Goal: Task Accomplishment & Management: Manage account settings

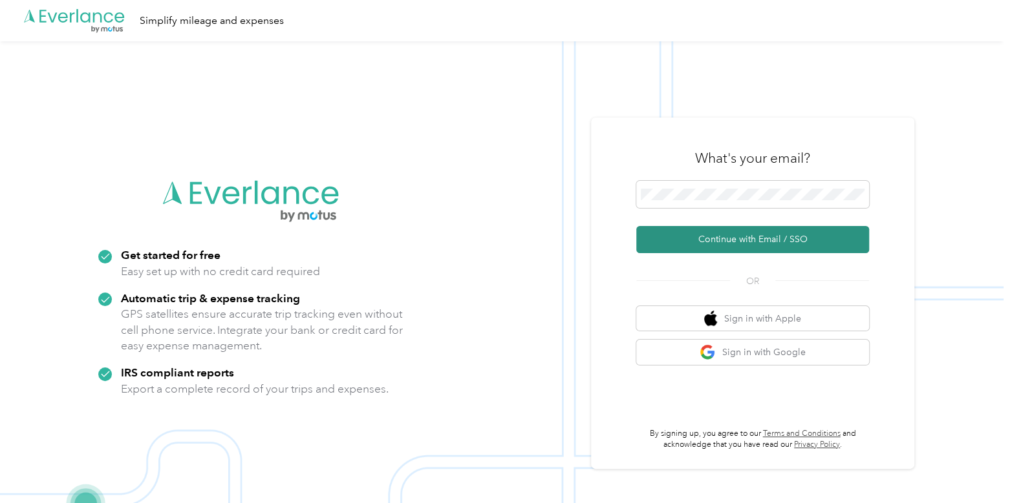
click at [729, 228] on button "Continue with Email / SSO" at bounding box center [752, 239] width 233 height 27
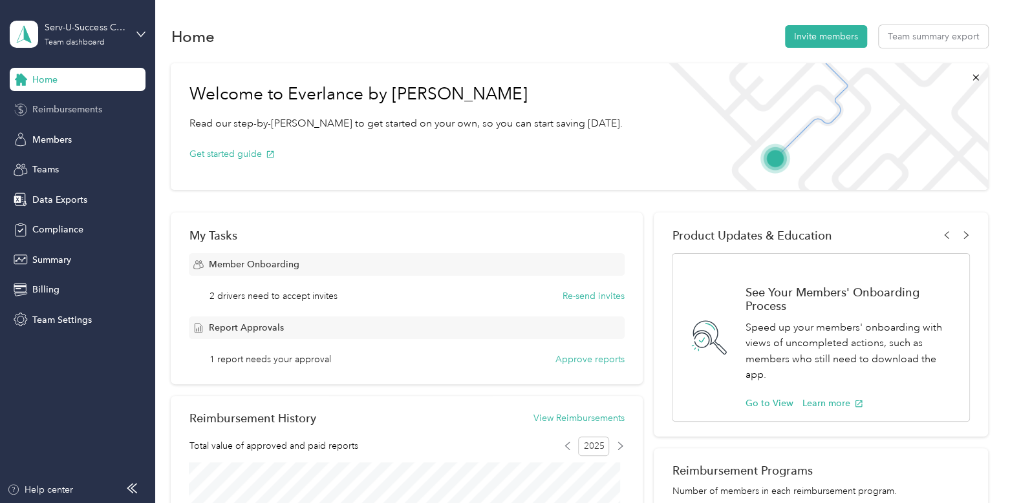
click at [107, 112] on div "Reimbursements" at bounding box center [78, 109] width 136 height 23
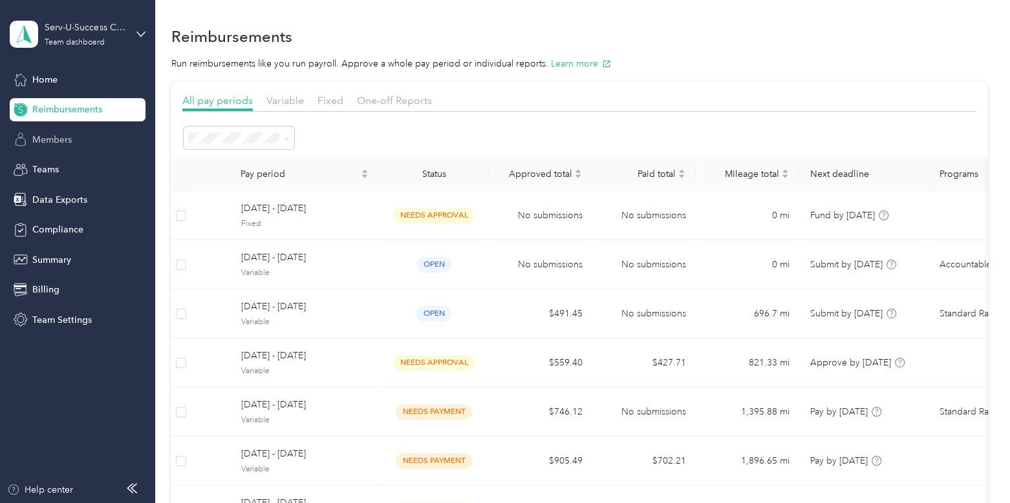
click at [84, 140] on div "Members" at bounding box center [78, 139] width 136 height 23
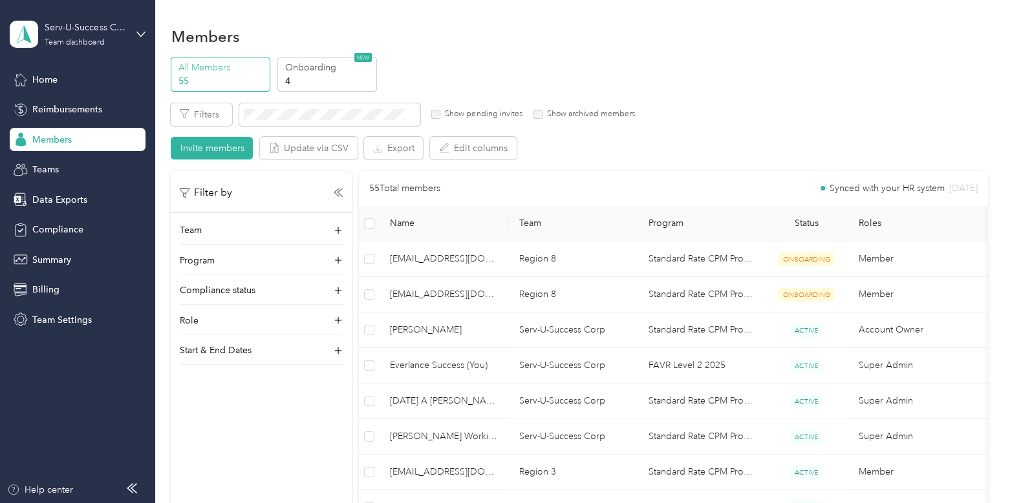
click at [89, 109] on span "Reimbursements" at bounding box center [67, 110] width 70 height 14
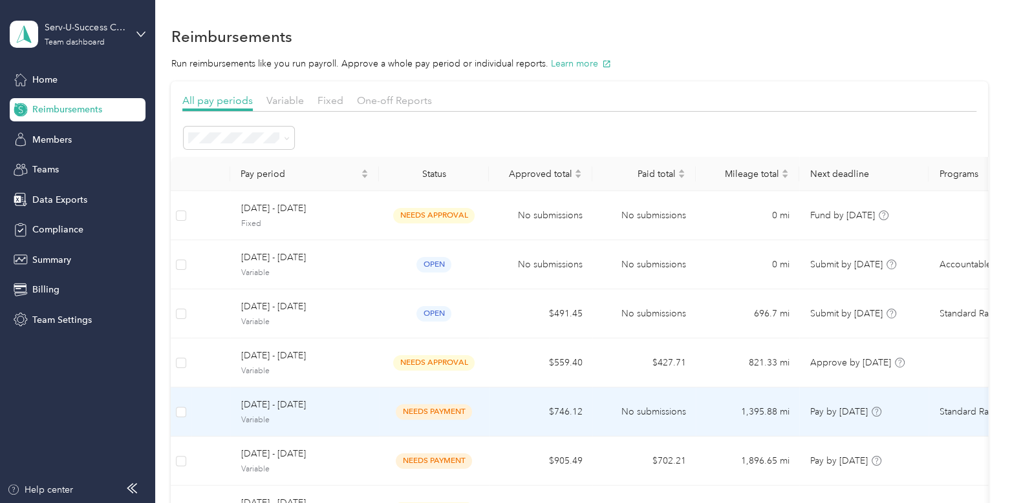
click at [175, 414] on td at bounding box center [181, 412] width 21 height 49
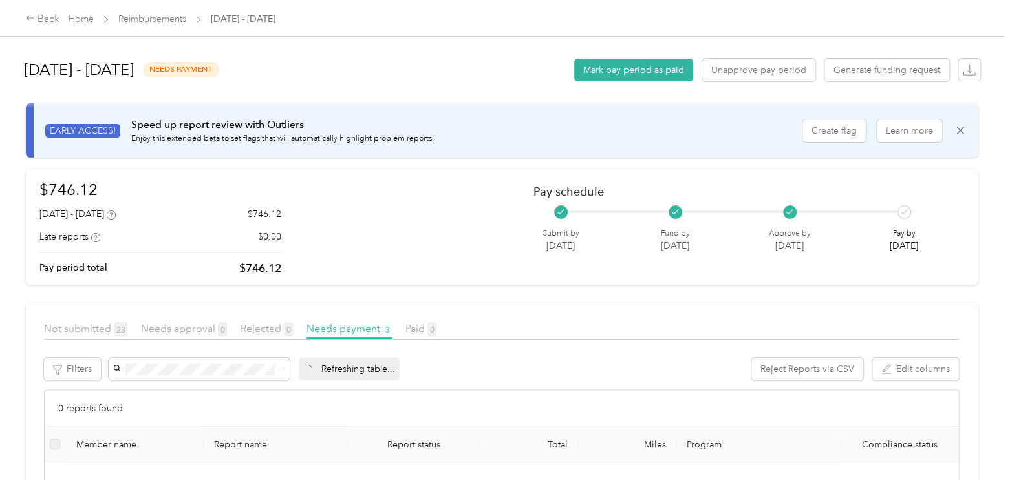
click at [164, 12] on span "Reimbursements" at bounding box center [152, 19] width 68 height 14
click at [137, 21] on link "Reimbursements" at bounding box center [152, 19] width 68 height 11
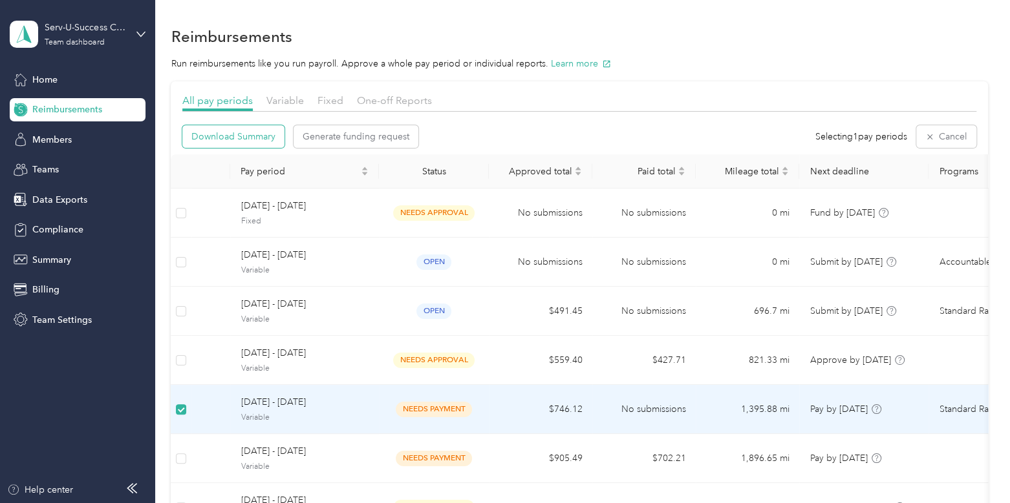
click at [255, 130] on span "Download Summary" at bounding box center [233, 137] width 84 height 14
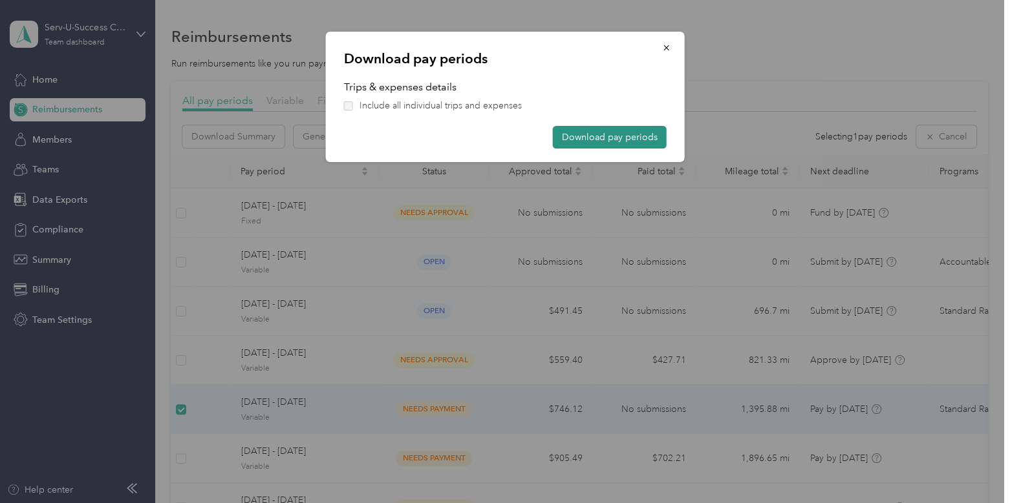
click at [609, 143] on button "Download pay periods" at bounding box center [610, 137] width 114 height 23
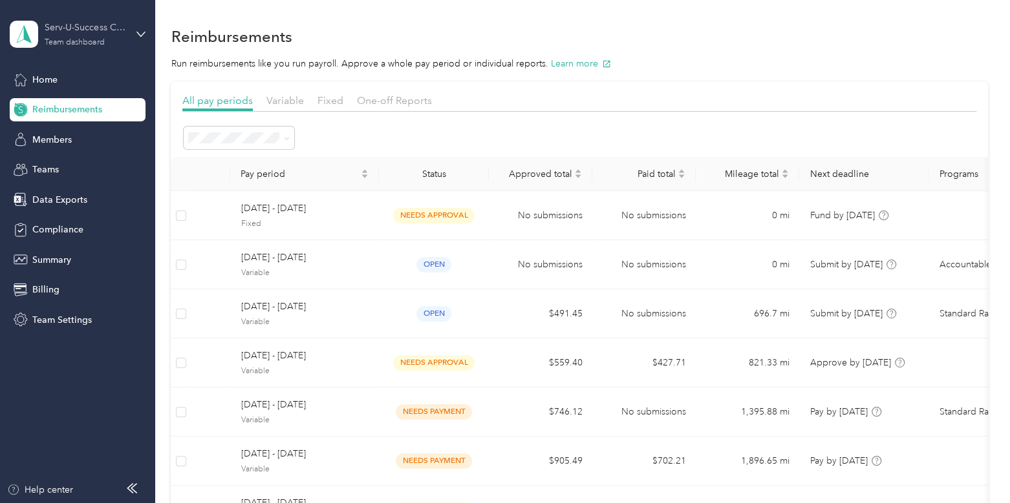
click at [83, 30] on div "Serv-U-Success Corp" at bounding box center [85, 28] width 81 height 14
click at [76, 165] on div "Log out" at bounding box center [146, 165] width 254 height 23
